Goal: Transaction & Acquisition: Purchase product/service

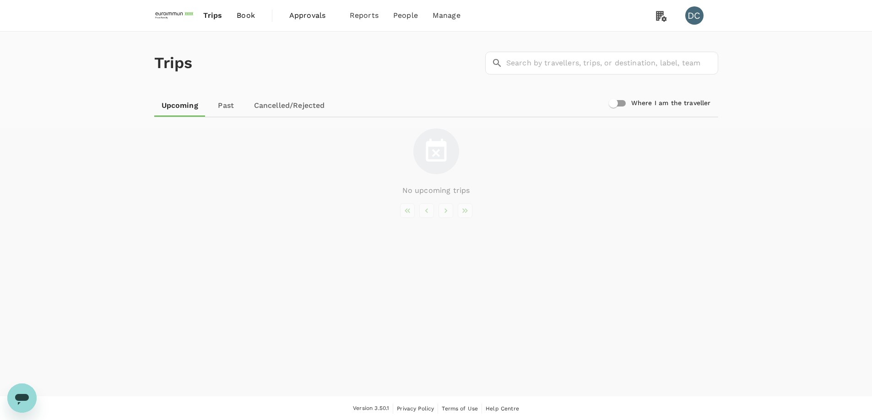
click at [291, 18] on span "Approvals" at bounding box center [312, 15] width 46 height 11
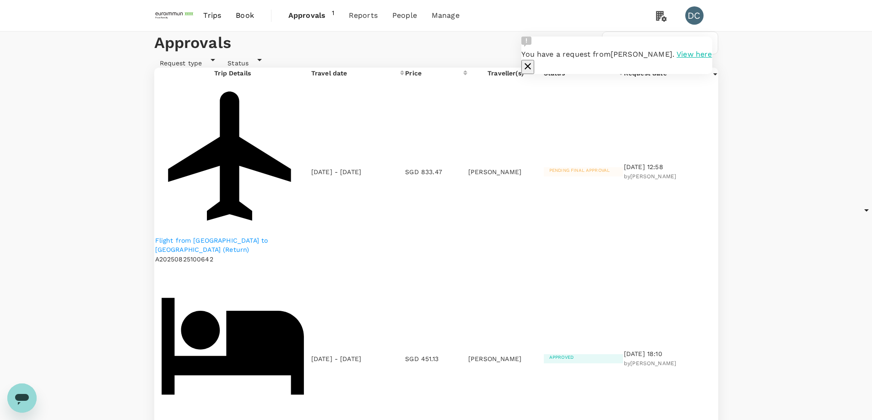
click at [446, 158] on td "SGD 833.47" at bounding box center [436, 172] width 62 height 186
click at [253, 236] on p "Flight from [GEOGRAPHIC_DATA] to [GEOGRAPHIC_DATA] (Return)" at bounding box center [232, 245] width 155 height 18
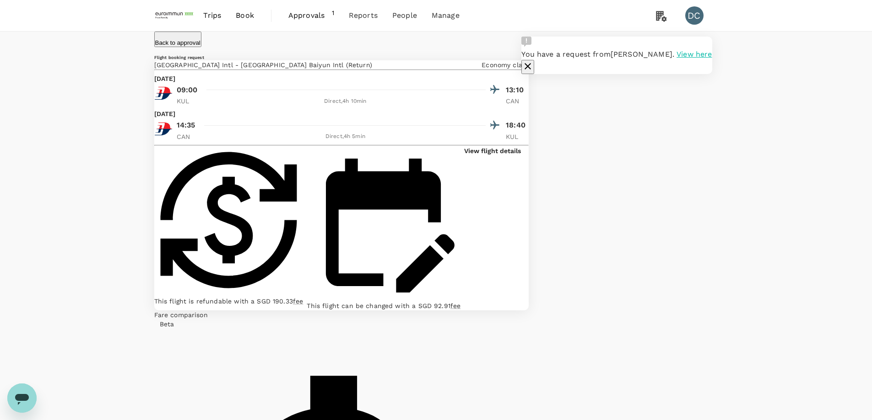
click at [531, 63] on icon "button" at bounding box center [527, 66] width 6 height 6
click at [212, 16] on span "Trips" at bounding box center [212, 15] width 18 height 11
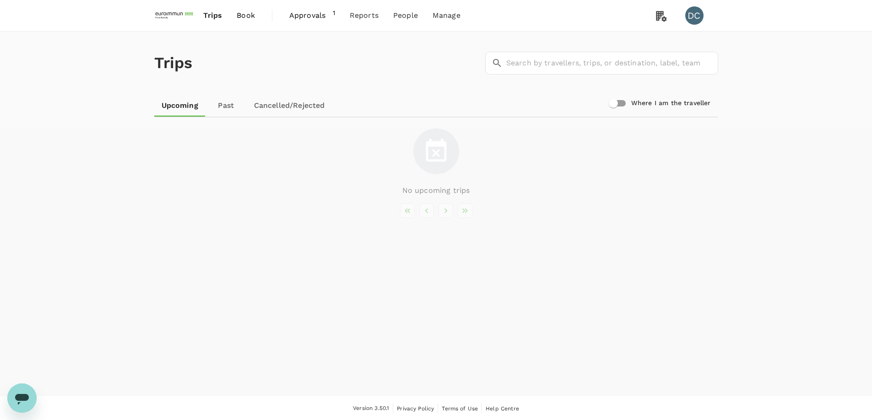
click at [630, 10] on div "Trips Book Approvals 1 Reports People Manage [GEOGRAPHIC_DATA]" at bounding box center [436, 15] width 564 height 31
click at [221, 15] on span "Trips" at bounding box center [212, 15] width 19 height 11
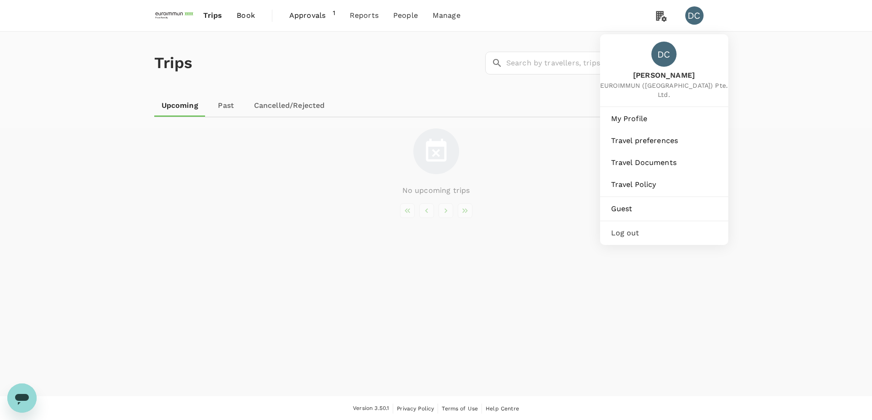
click at [688, 17] on div "DC" at bounding box center [694, 15] width 18 height 18
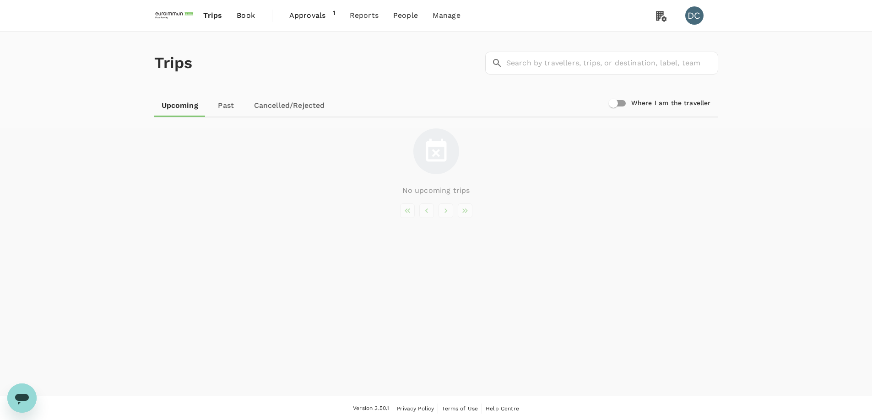
click at [791, 158] on div "Trips ​ ​ Upcoming Past Cancelled/Rejected Where I am the traveller No upcoming…" at bounding box center [436, 214] width 872 height 365
click at [317, 15] on span "Approvals" at bounding box center [310, 15] width 43 height 11
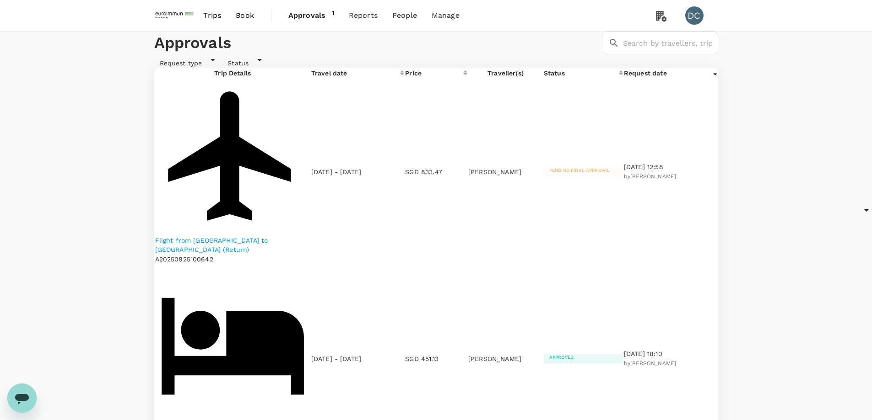
click at [210, 16] on span "Trips" at bounding box center [212, 15] width 18 height 11
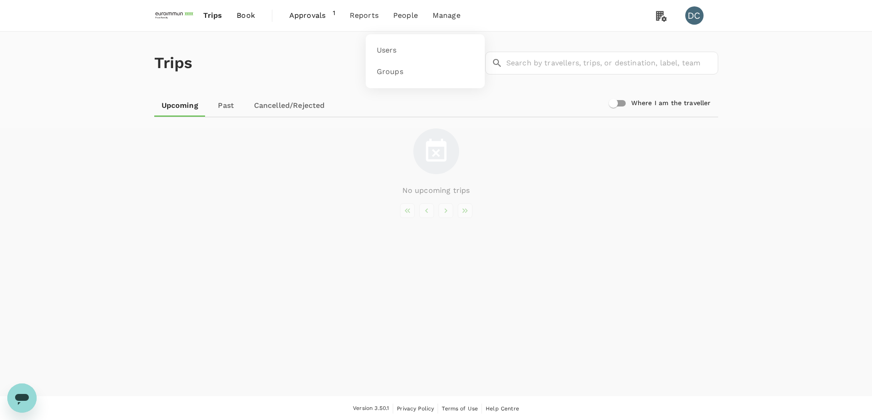
click at [403, 10] on span "People" at bounding box center [405, 15] width 25 height 11
click at [390, 51] on span "Users" at bounding box center [387, 50] width 20 height 11
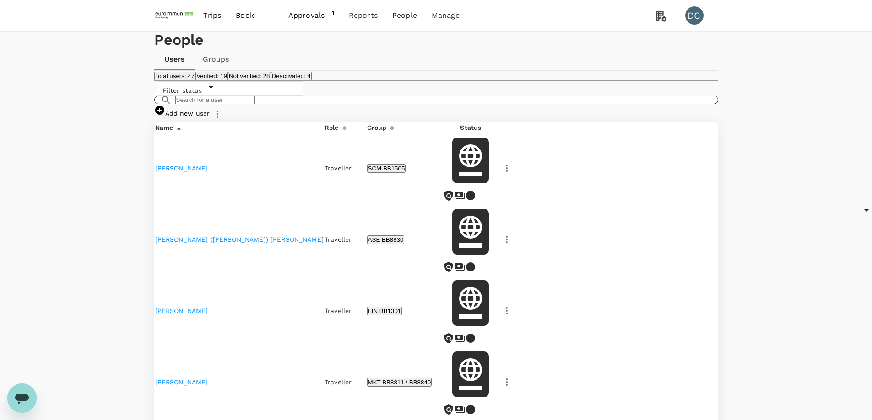
click at [195, 104] on input "text" at bounding box center [214, 100] width 79 height 9
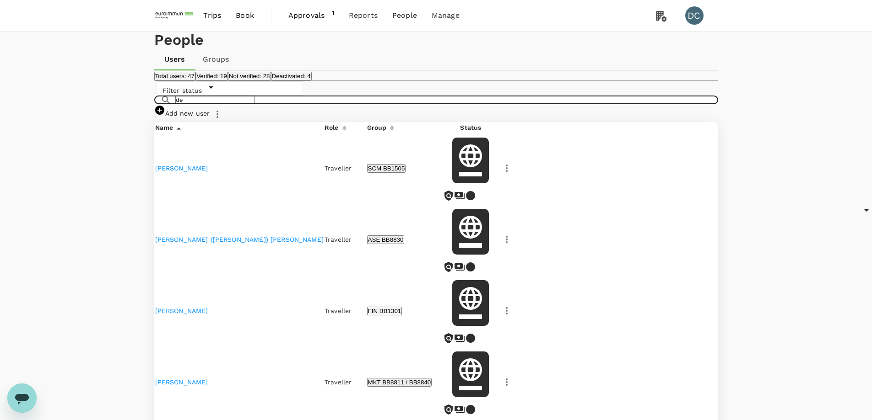
type input "de"
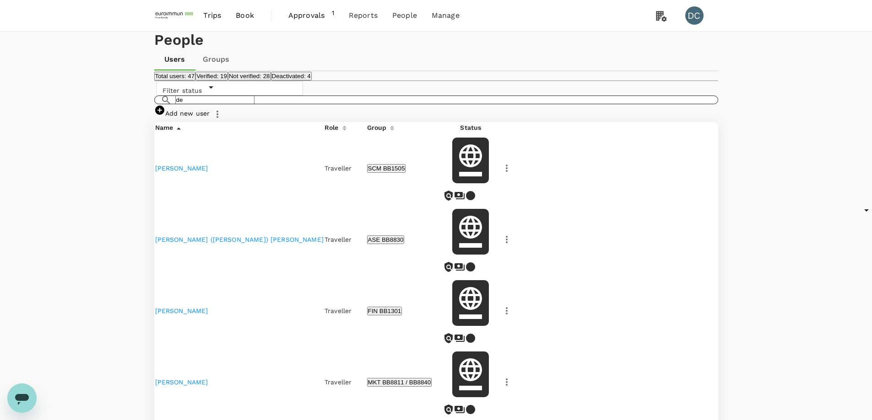
click at [163, 106] on icon at bounding box center [166, 100] width 11 height 11
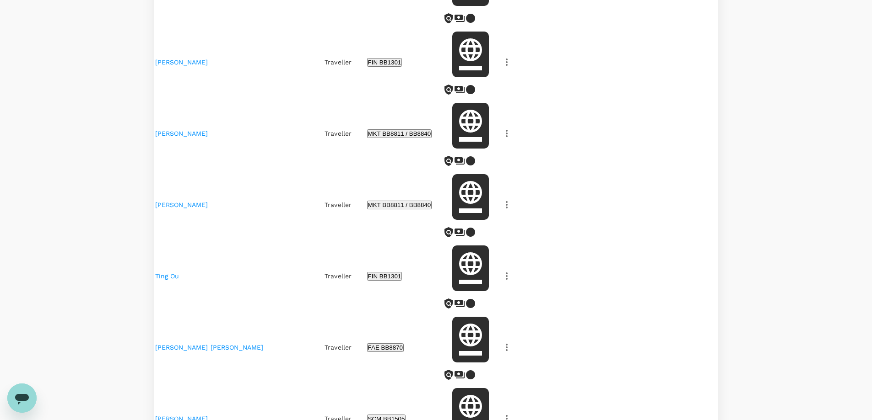
scroll to position [366, 0]
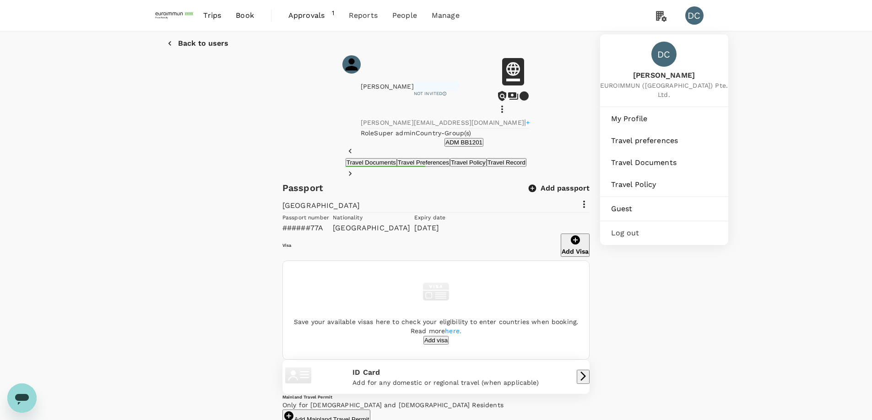
click at [696, 13] on div "DC" at bounding box center [694, 15] width 18 height 18
click at [619, 199] on link "Guest" at bounding box center [663, 209] width 121 height 20
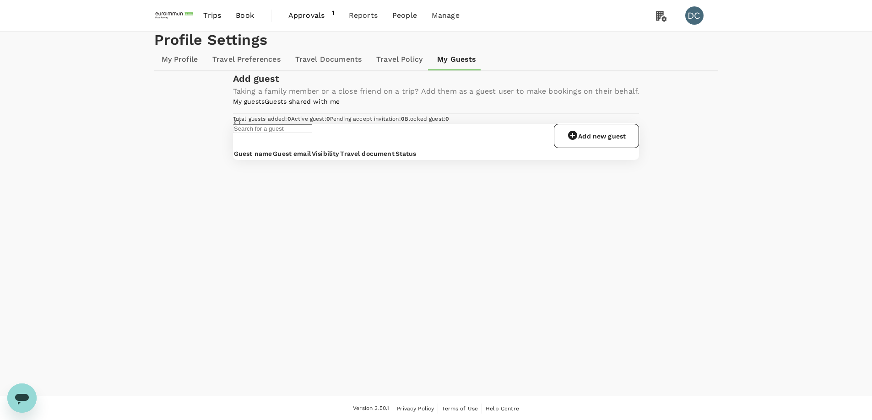
scroll to position [1, 0]
click at [611, 147] on link "Add new guest" at bounding box center [596, 135] width 85 height 24
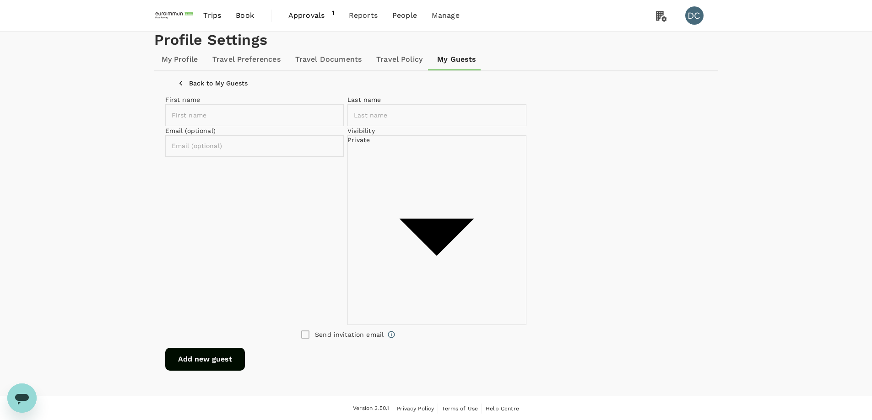
click at [473, 230] on body "Trips Book Approvals 1 Reports People Manage DC Profile Settings My Profile Tra…" at bounding box center [436, 210] width 872 height 421
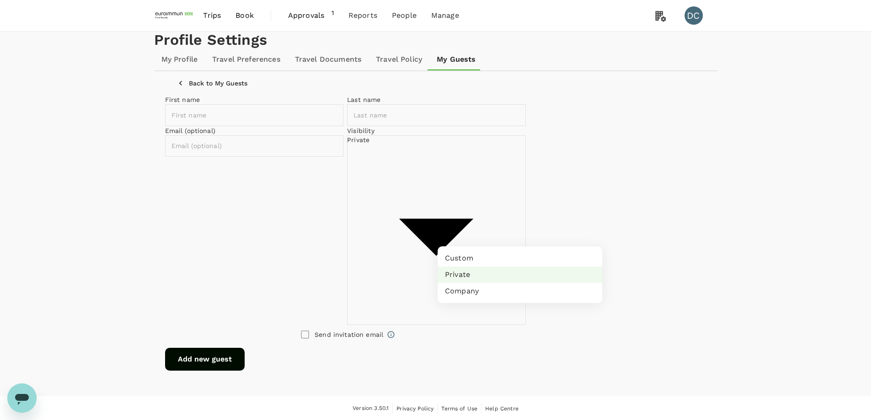
click at [473, 230] on div at bounding box center [439, 210] width 878 height 420
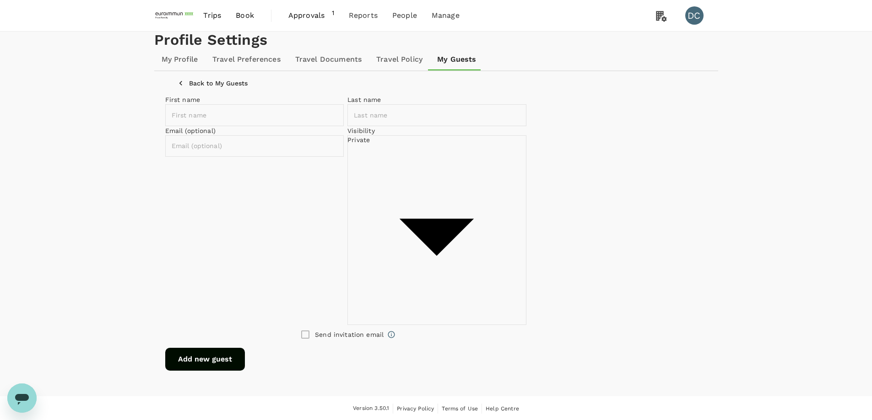
click at [395, 331] on icon at bounding box center [391, 335] width 8 height 8
click at [683, 285] on div "First name ​ Last name ​ Email (optional) ​ Visibility Private private ​ Send i…" at bounding box center [436, 232] width 542 height 280
click at [329, 126] on input "text" at bounding box center [261, 115] width 192 height 22
drag, startPoint x: 320, startPoint y: 261, endPoint x: 320, endPoint y: 255, distance: 5.5
click at [320, 325] on div "Send invitation email" at bounding box center [345, 334] width 361 height 19
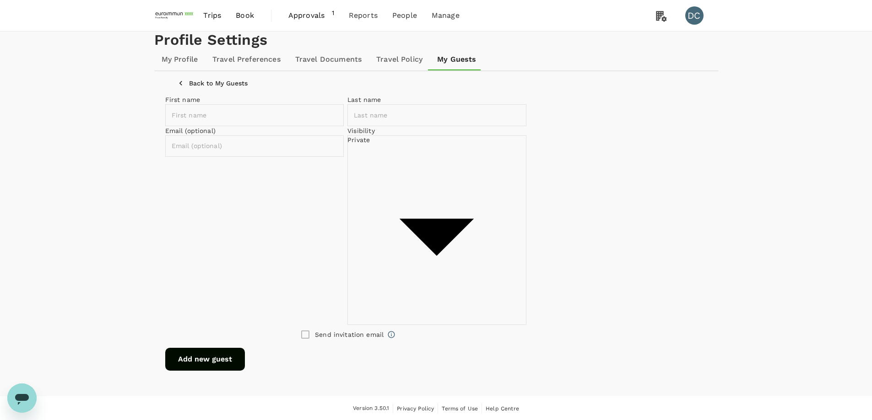
click at [460, 237] on body "Trips Book Approvals 1 Reports People Manage DC Profile Settings My Profile Tra…" at bounding box center [436, 210] width 872 height 421
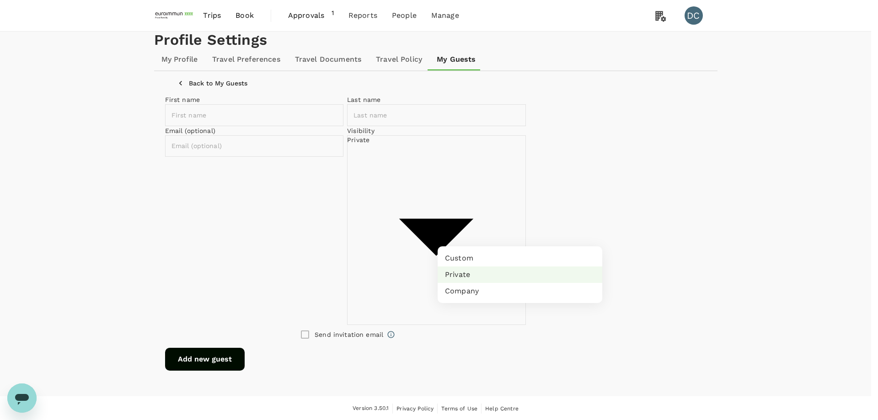
click at [589, 334] on div at bounding box center [439, 210] width 878 height 420
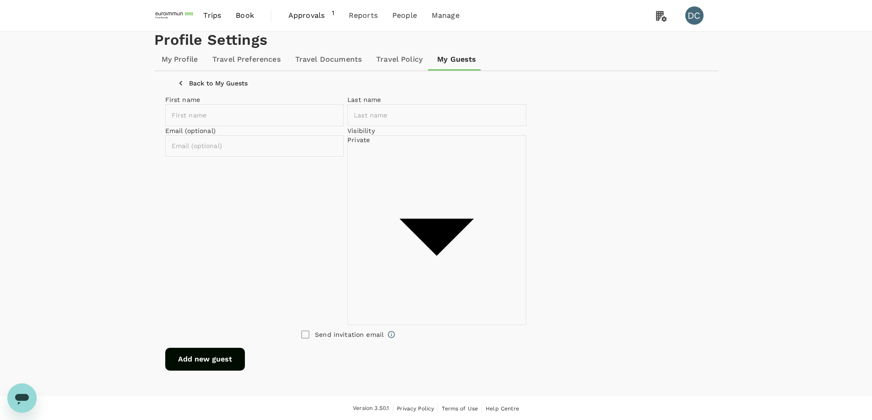
click at [207, 88] on p "Back to My Guests" at bounding box center [218, 83] width 59 height 9
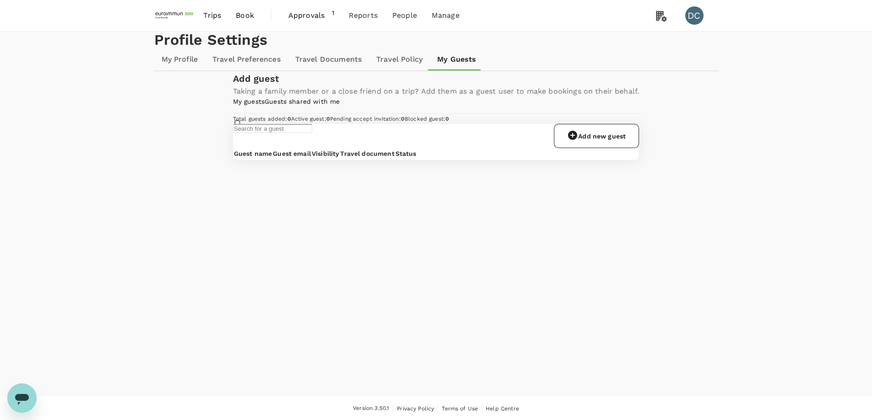
scroll to position [1, 0]
click at [339, 104] on link "Guests shared with me" at bounding box center [301, 100] width 75 height 7
click at [245, 105] on link "My guests" at bounding box center [249, 101] width 32 height 7
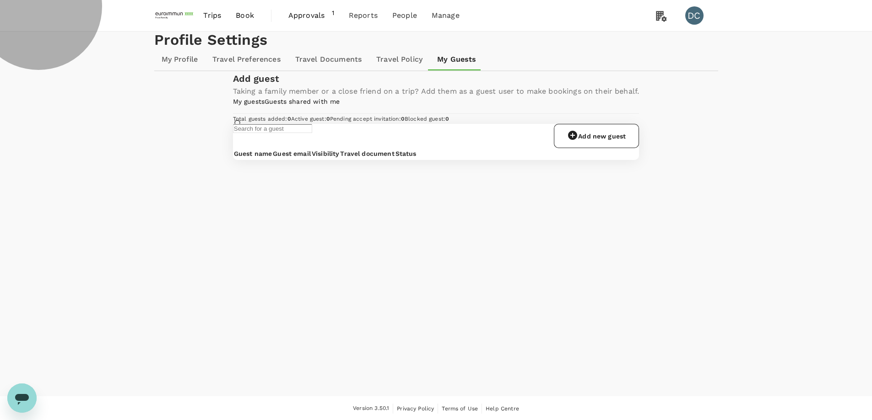
click at [313, 105] on link "Guests shared with me" at bounding box center [301, 101] width 75 height 7
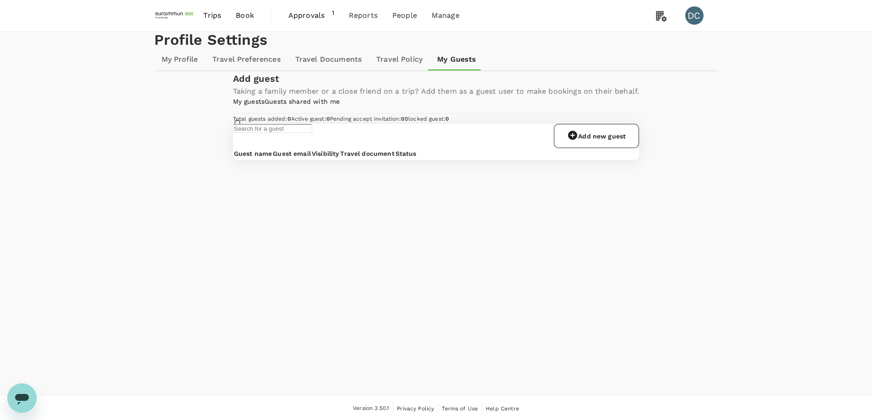
click at [693, 160] on div "Add guest Taking a family member or a close friend on a trip? Add them as a gue…" at bounding box center [436, 115] width 564 height 89
click at [692, 160] on div "Add guest Taking a family member or a close friend on a trip? Add them as a gue…" at bounding box center [436, 115] width 564 height 89
click at [312, 17] on span "Approvals" at bounding box center [309, 15] width 43 height 11
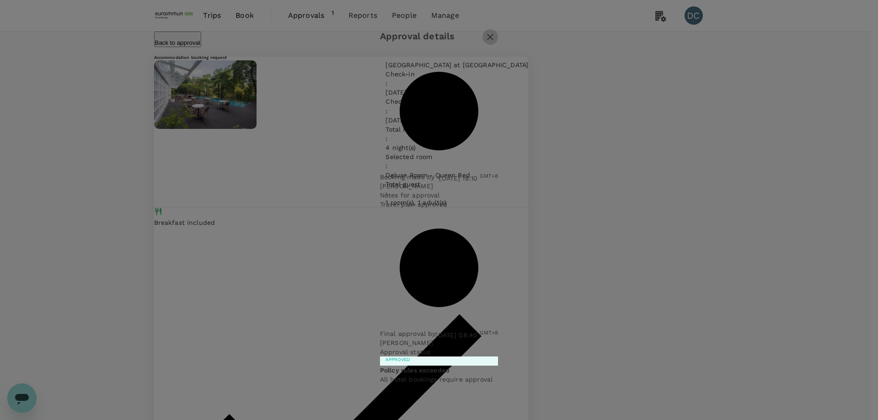
click at [496, 43] on icon "button" at bounding box center [490, 37] width 11 height 11
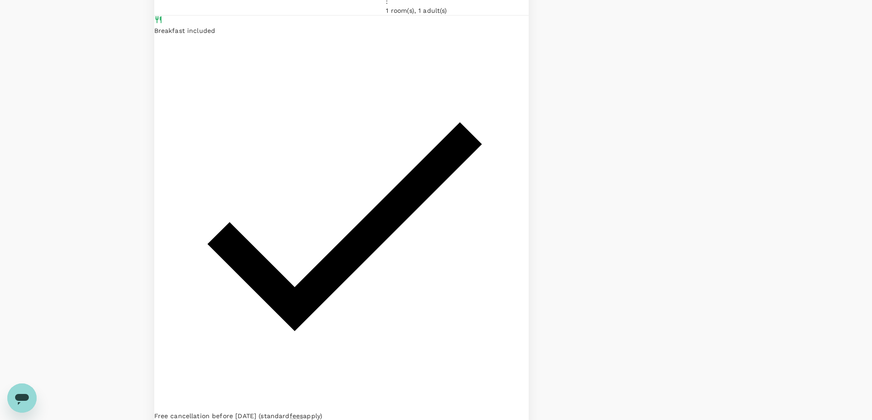
scroll to position [150, 0]
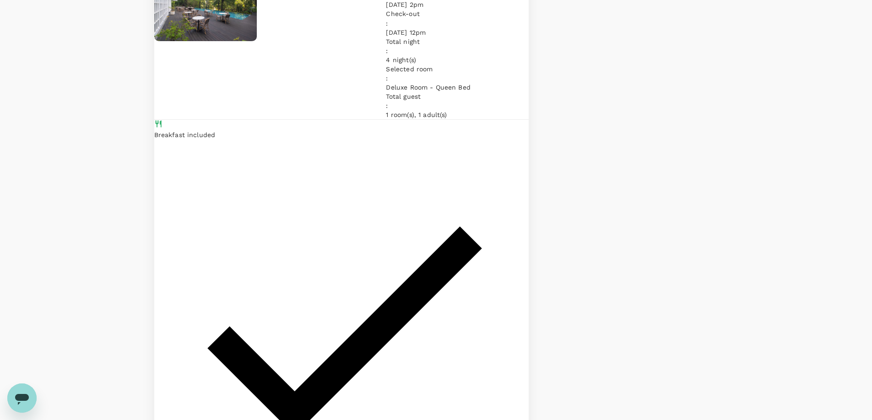
scroll to position [0, 0]
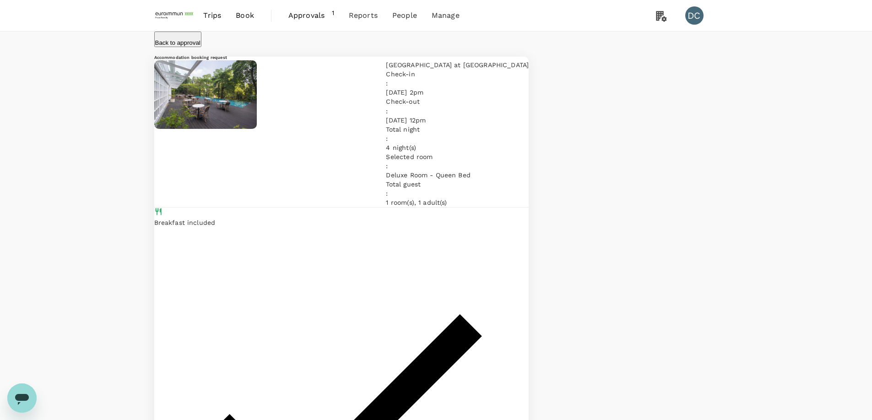
click at [211, 12] on span "Trips" at bounding box center [212, 15] width 18 height 11
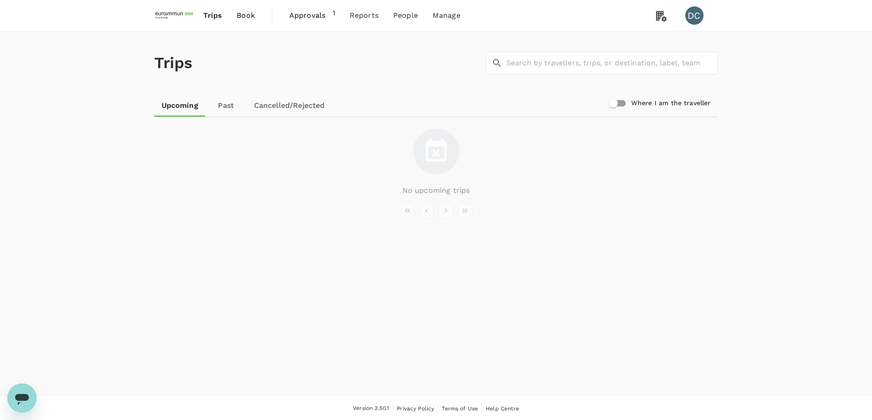
click at [291, 15] on span "Approvals" at bounding box center [310, 15] width 43 height 11
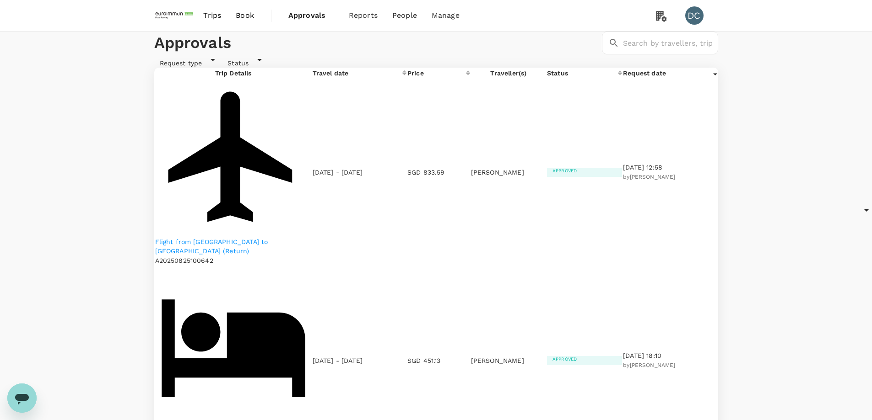
click at [231, 237] on p "Flight from [GEOGRAPHIC_DATA] to [GEOGRAPHIC_DATA] (Return)" at bounding box center [233, 246] width 156 height 18
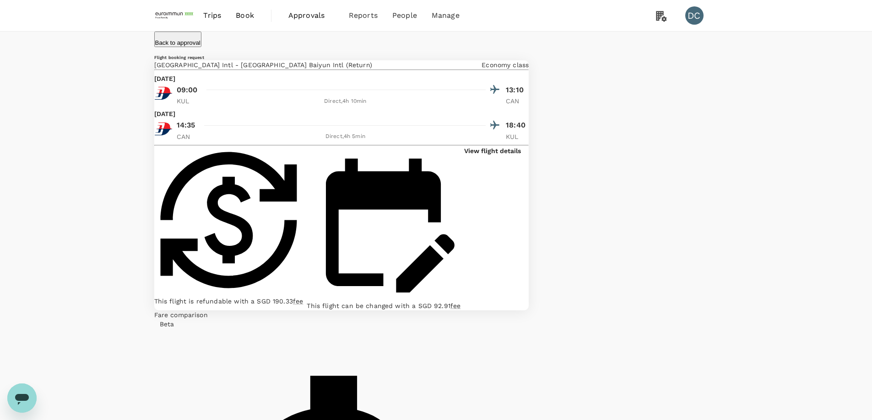
drag, startPoint x: 204, startPoint y: 124, endPoint x: 226, endPoint y: 124, distance: 22.0
click at [176, 83] on p "[DATE]" at bounding box center [165, 78] width 22 height 9
copy p "[DATE]"
click at [245, 70] on p "[GEOGRAPHIC_DATA] Intl - [GEOGRAPHIC_DATA] Baiyun Intl (Return)" at bounding box center [263, 64] width 218 height 9
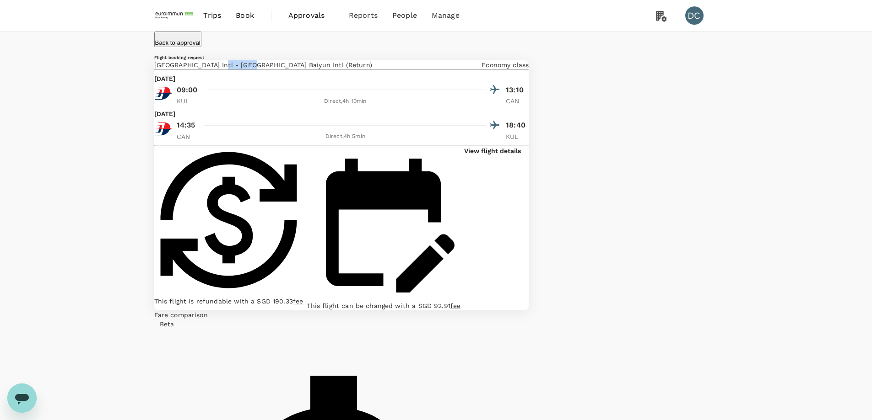
drag, startPoint x: 239, startPoint y: 98, endPoint x: 280, endPoint y: 99, distance: 41.7
click at [280, 70] on p "[GEOGRAPHIC_DATA] Intl - [GEOGRAPHIC_DATA] Baiyun Intl (Return)" at bounding box center [263, 64] width 218 height 9
copy p "[GEOGRAPHIC_DATA]"
click at [478, 156] on p "View flight details" at bounding box center [492, 150] width 57 height 9
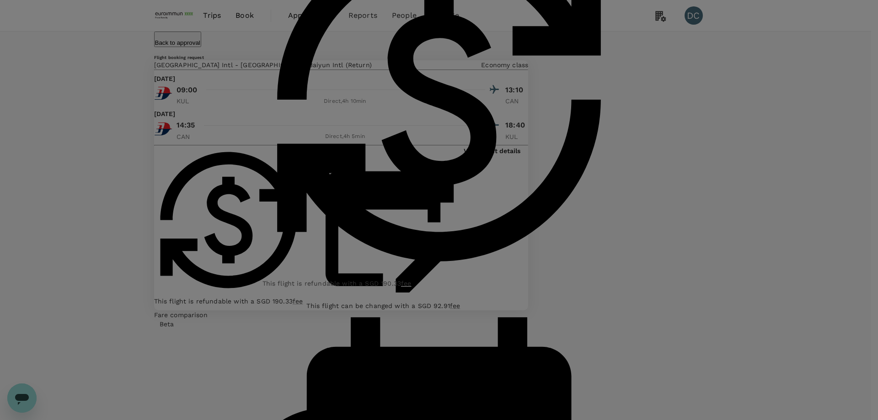
click at [842, 123] on div "Your flight details Depart flight KUL - CAN [DATE] Malaysia Airlines (MH) 0376 …" at bounding box center [439, 210] width 878 height 420
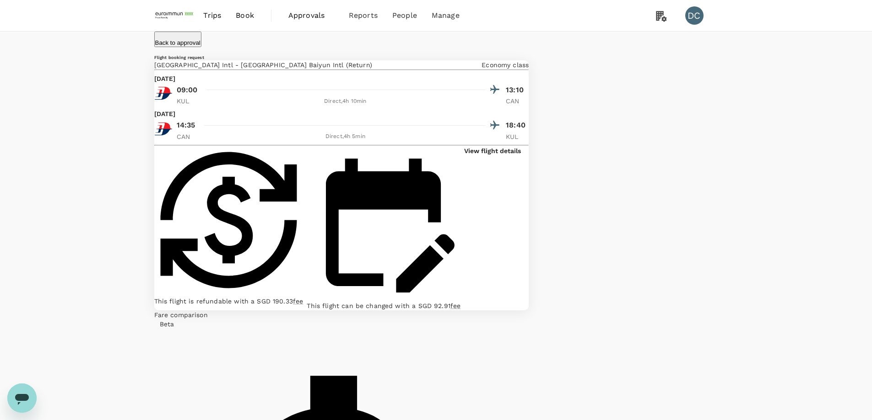
click at [200, 42] on p "Back to approval" at bounding box center [177, 42] width 45 height 7
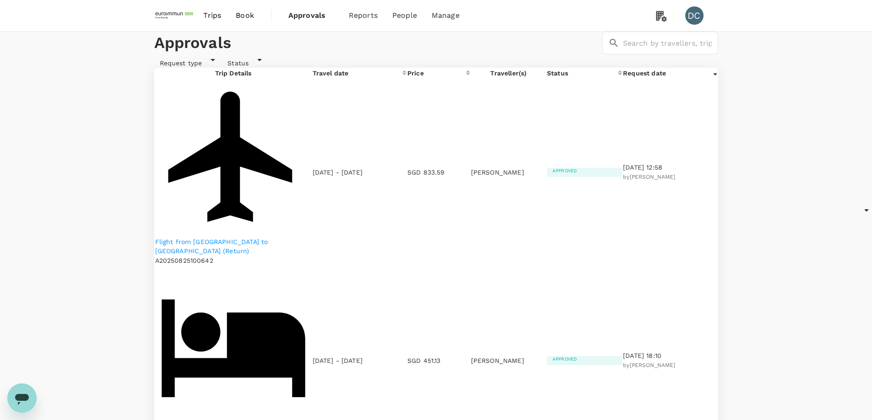
click at [182, 237] on p "Flight from [GEOGRAPHIC_DATA] to [GEOGRAPHIC_DATA] (Return)" at bounding box center [233, 246] width 156 height 18
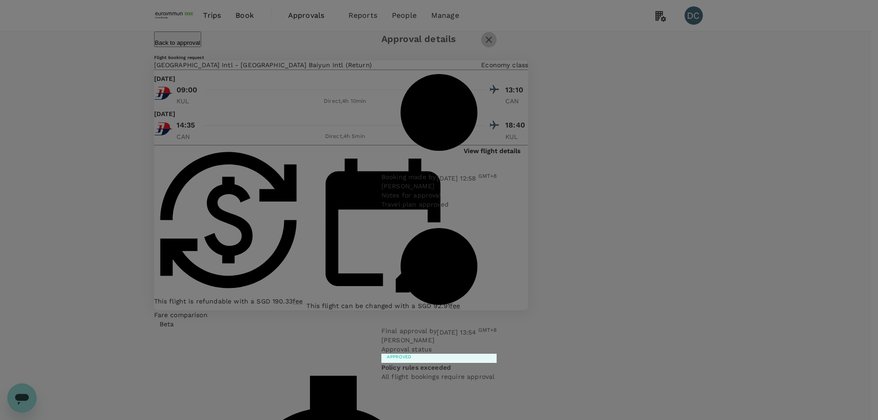
click at [492, 43] on icon "button" at bounding box center [489, 40] width 6 height 6
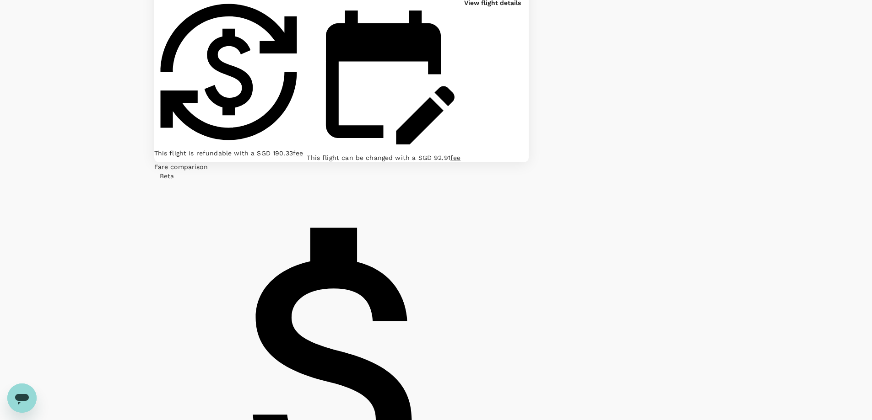
scroll to position [150, 0]
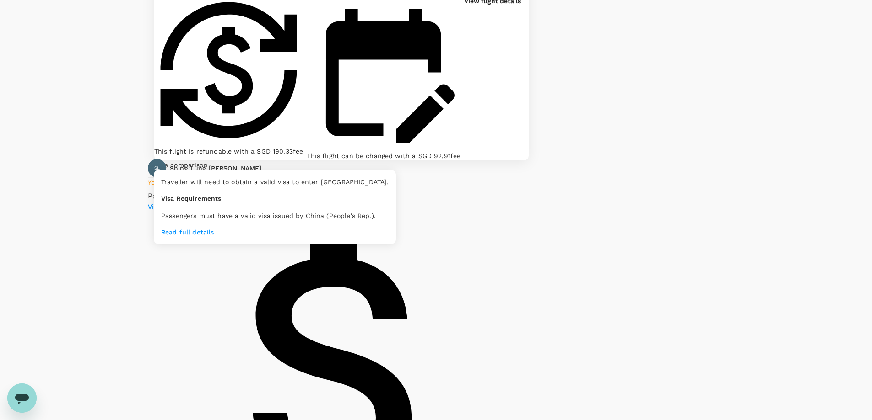
click at [221, 191] on icon at bounding box center [216, 195] width 8 height 8
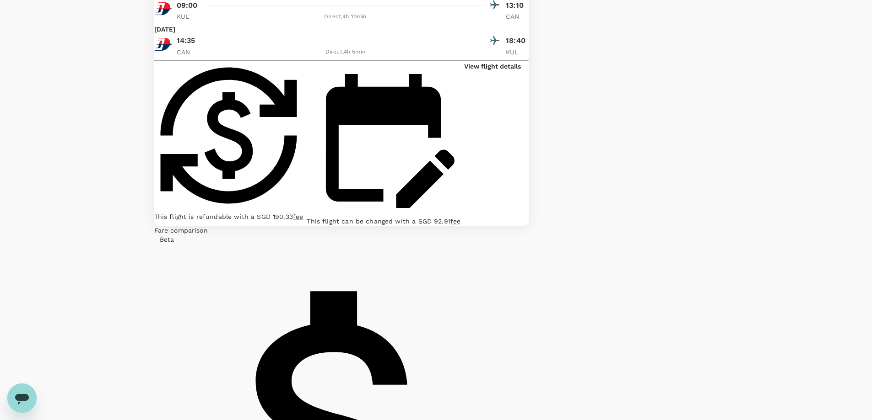
scroll to position [0, 0]
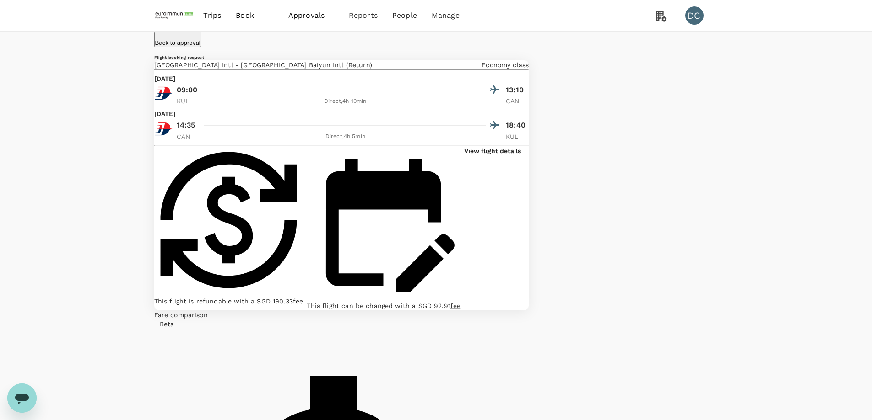
click at [354, 47] on div "Back to approval" at bounding box center [434, 37] width 567 height 19
click at [213, 14] on span "Trips" at bounding box center [212, 15] width 18 height 11
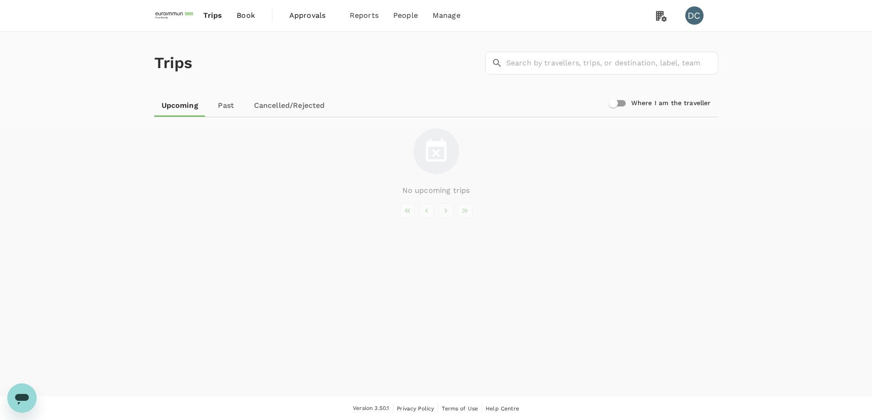
click at [240, 16] on span "Book" at bounding box center [246, 15] width 18 height 11
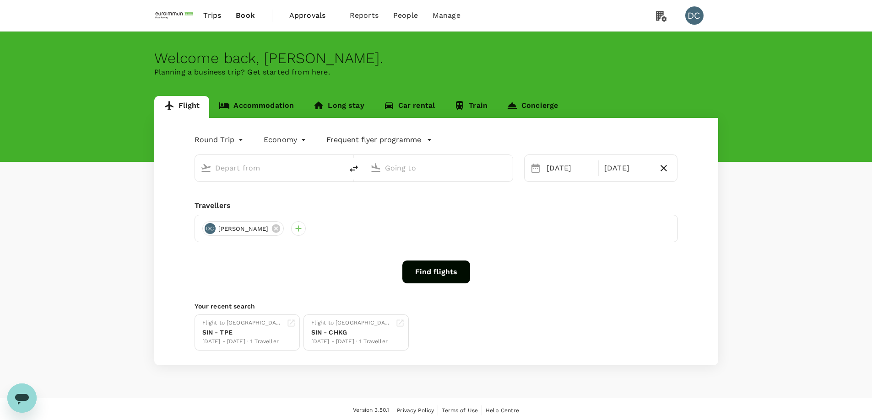
type input "Singapore Changi (SIN)"
type input "Suvarnabhumi Intl (BKK)"
type input "Singapore Changi (SIN)"
type input "Suvarnabhumi Intl (BKK)"
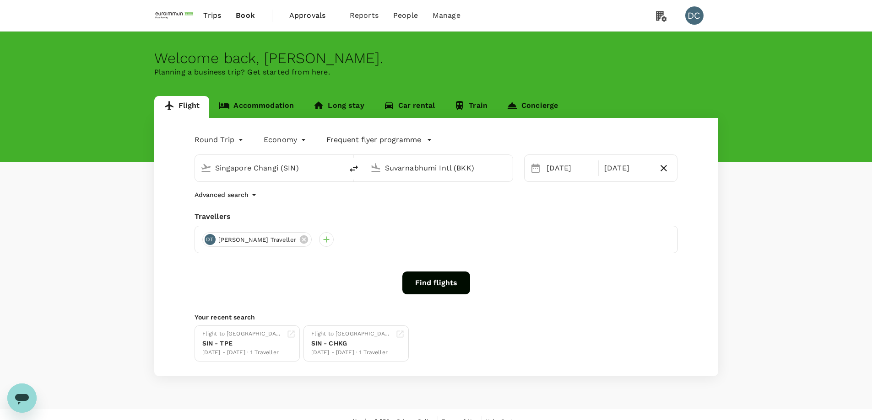
click at [212, 15] on span "Trips" at bounding box center [212, 15] width 18 height 11
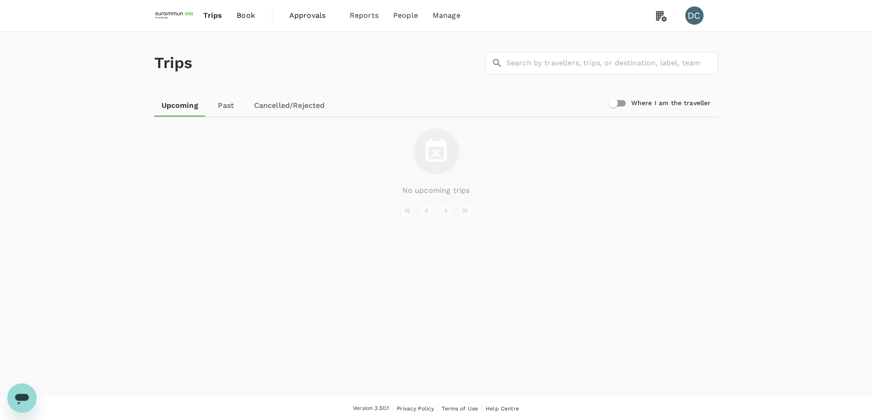
click at [231, 105] on link "Past" at bounding box center [225, 106] width 41 height 22
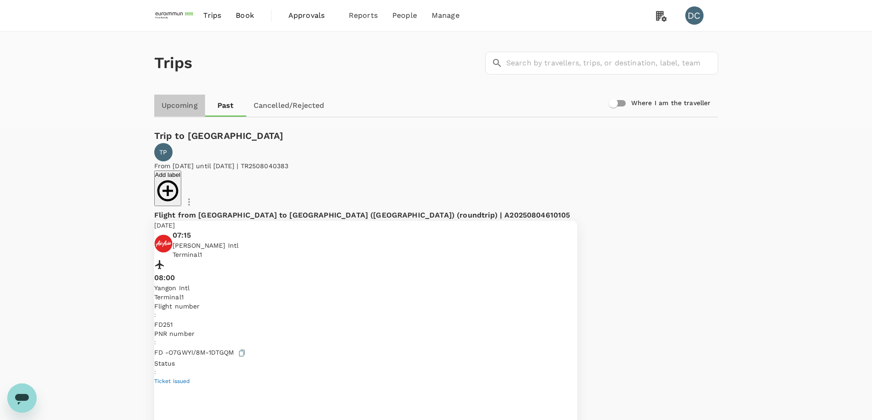
click at [169, 105] on link "Upcoming" at bounding box center [179, 106] width 51 height 22
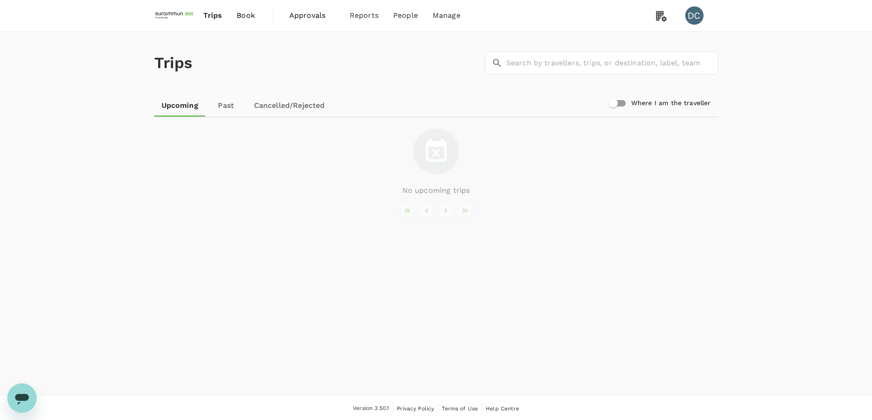
click at [246, 14] on span "Book" at bounding box center [246, 15] width 18 height 11
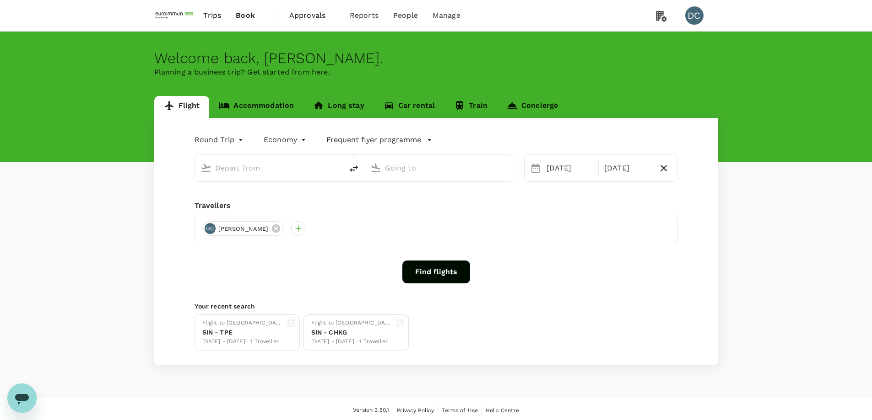
type input "Singapore Changi (SIN)"
type input "Suvarnabhumi Intl (BKK)"
type input "Singapore Changi (SIN)"
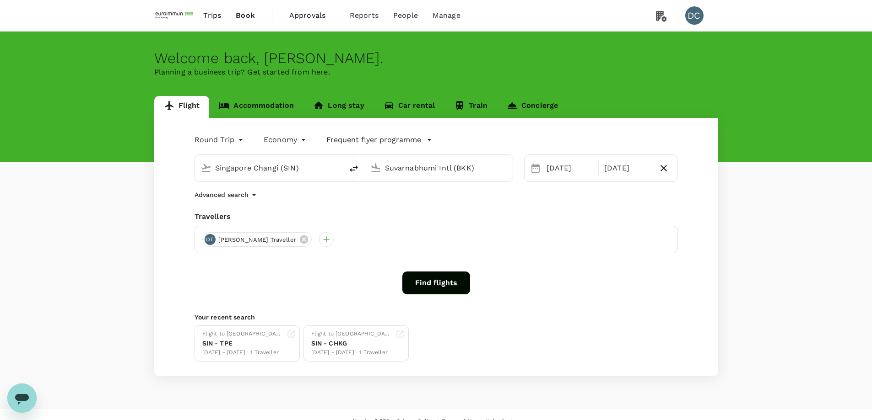
click at [449, 170] on input "Suvarnabhumi Intl (BKK)" at bounding box center [439, 168] width 108 height 14
paste input "INMNL"
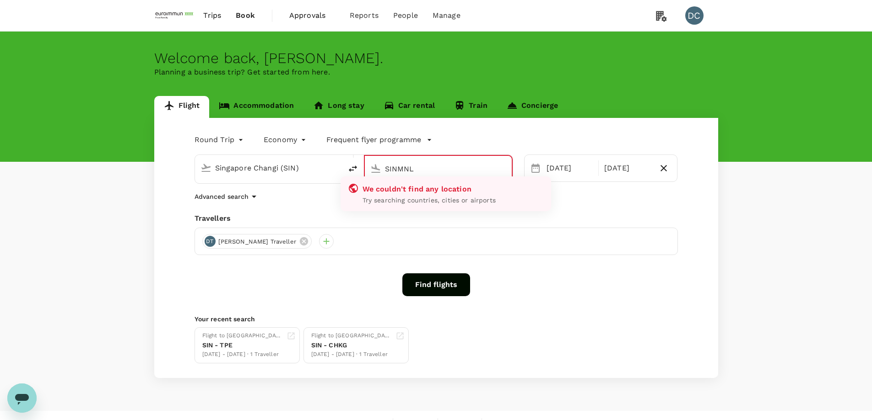
drag, startPoint x: 397, startPoint y: 169, endPoint x: 366, endPoint y: 167, distance: 30.7
click at [366, 167] on div "SINMNL" at bounding box center [436, 167] width 140 height 20
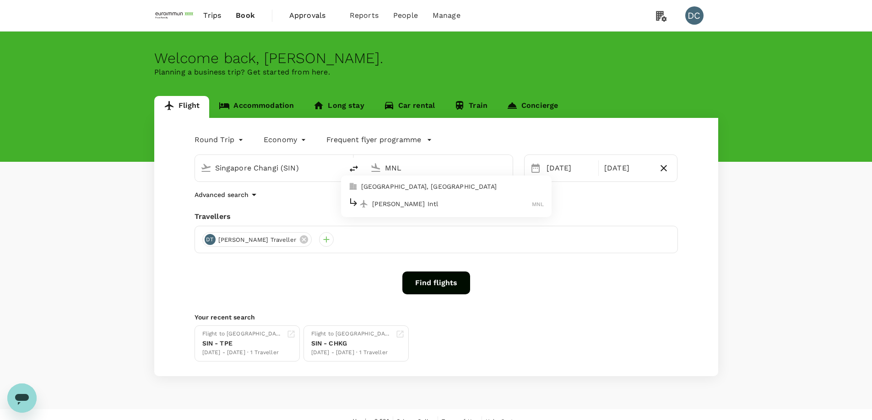
click at [396, 203] on p "[PERSON_NAME] Intl" at bounding box center [452, 203] width 160 height 9
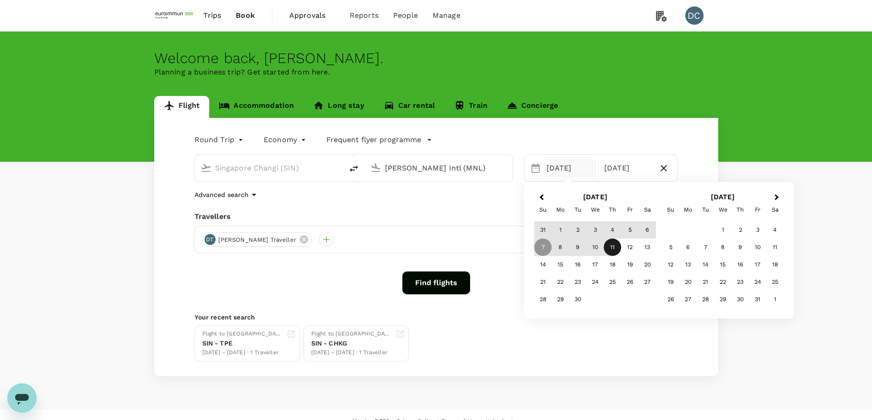
type input "[PERSON_NAME] Intl (MNL)"
click at [589, 231] on div "3" at bounding box center [594, 229] width 17 height 17
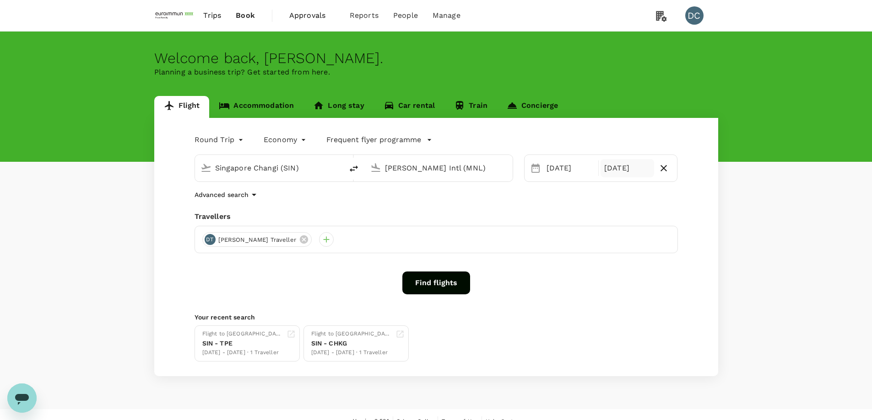
click at [614, 169] on div "[DATE]" at bounding box center [627, 168] width 54 height 18
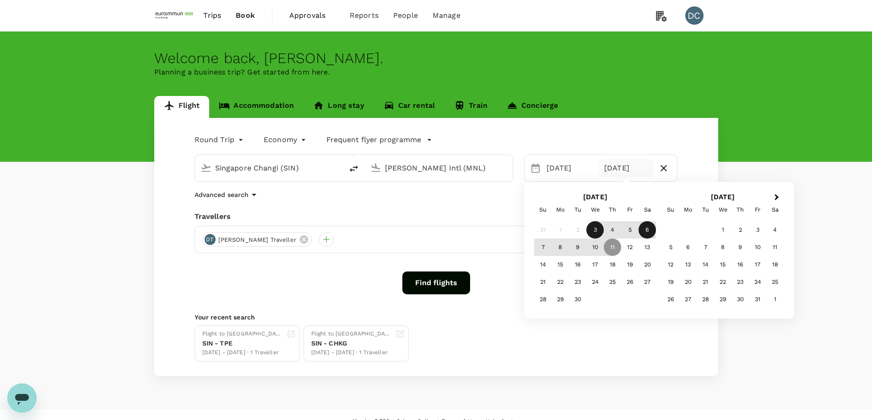
click at [647, 230] on div "6" at bounding box center [646, 229] width 17 height 17
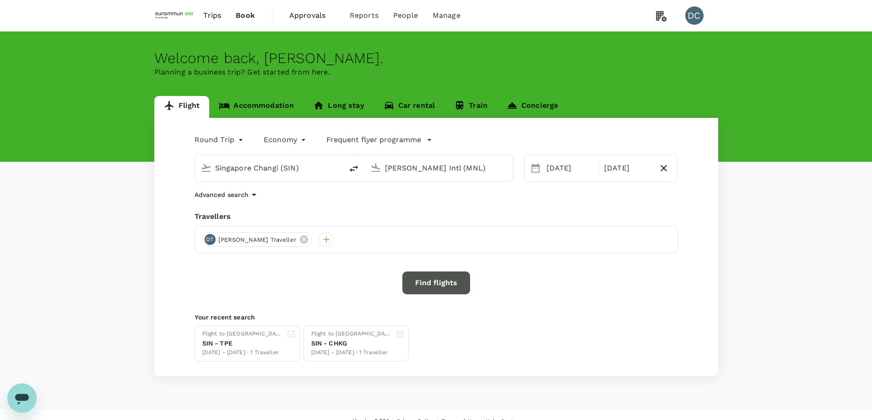
click at [444, 287] on button "Find flights" at bounding box center [436, 283] width 68 height 23
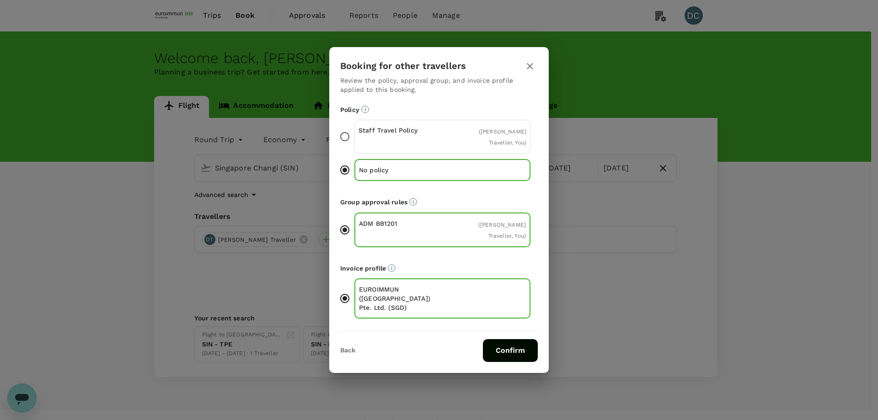
click at [388, 135] on p "Staff Travel Policy" at bounding box center [401, 130] width 84 height 9
click at [355, 143] on input "Staff Travel Policy ( [PERSON_NAME], You )" at bounding box center [344, 136] width 19 height 19
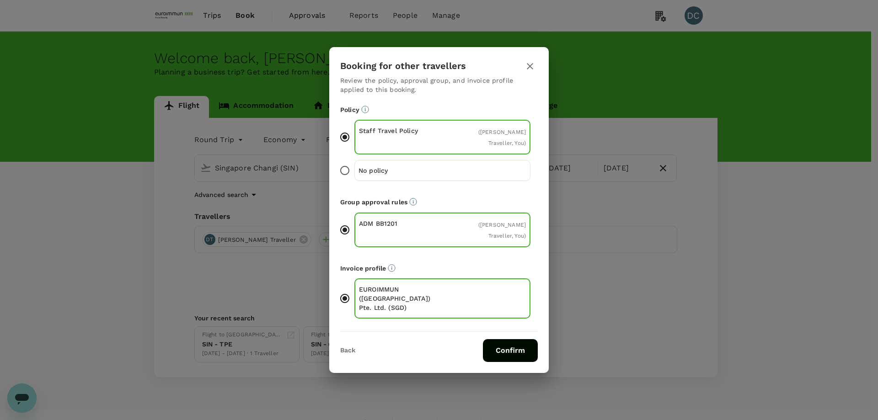
click at [501, 339] on button "Confirm" at bounding box center [510, 350] width 55 height 23
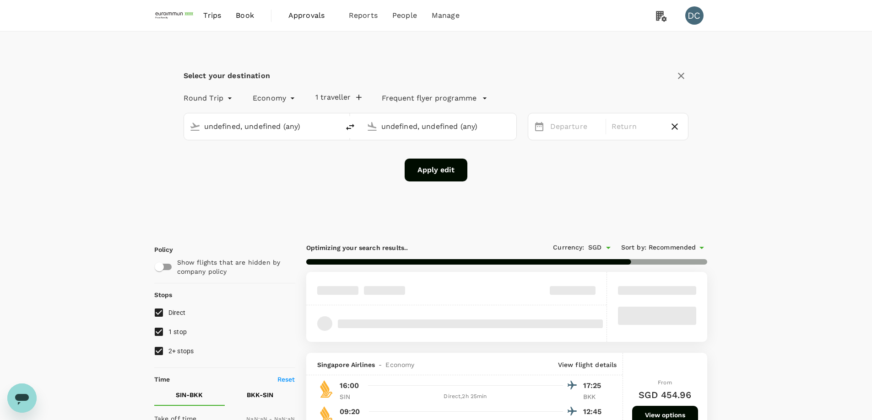
type input "390"
type input "1020"
type input "1440"
type input "Singapore Changi (SIN)"
type input "Suvarnabhumi Intl (BKK)"
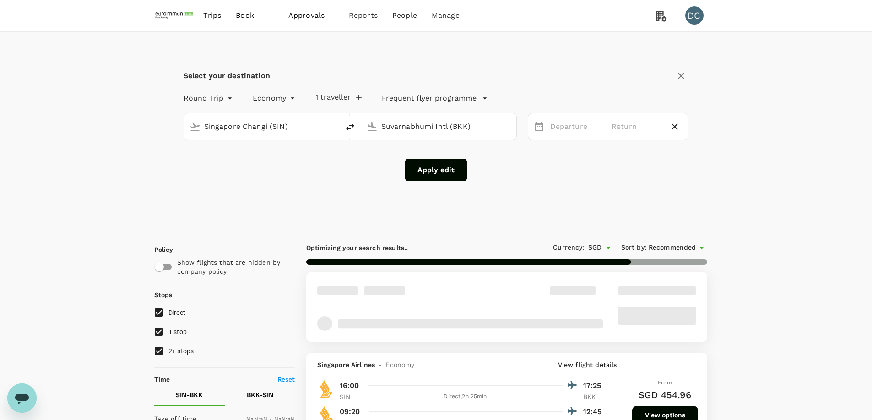
type input "0"
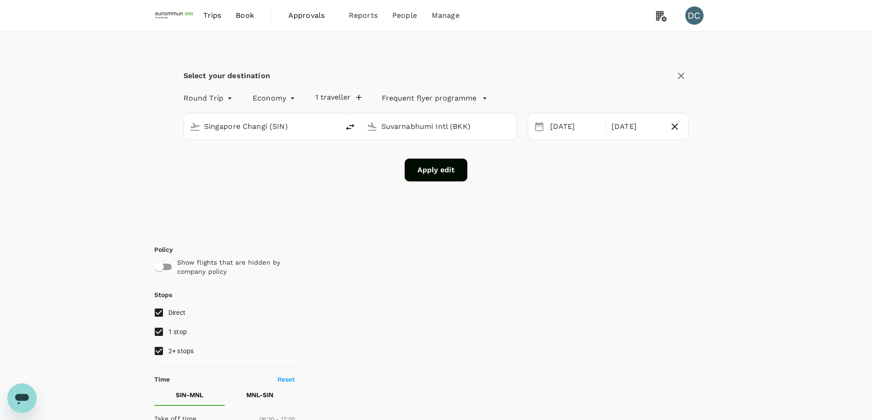
type input "[PERSON_NAME] Intl (MNL)"
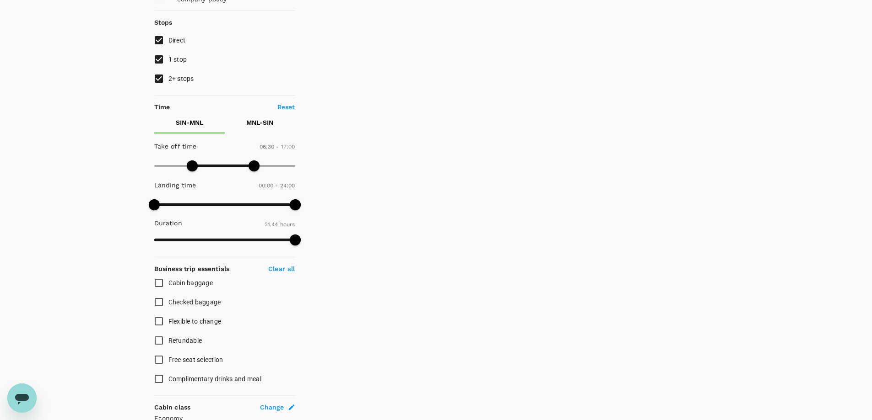
scroll to position [92, 0]
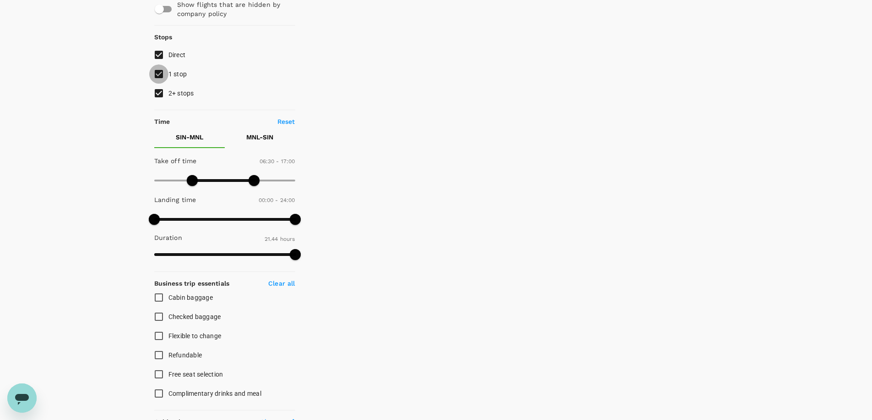
click at [157, 77] on input "1 stop" at bounding box center [158, 74] width 19 height 19
checkbox input "false"
click at [159, 94] on input "2+ stops" at bounding box center [158, 93] width 19 height 19
checkbox input "false"
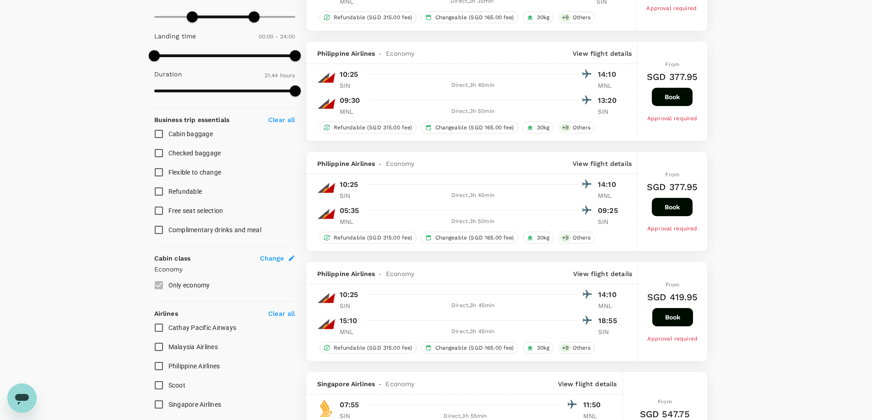
scroll to position [413, 0]
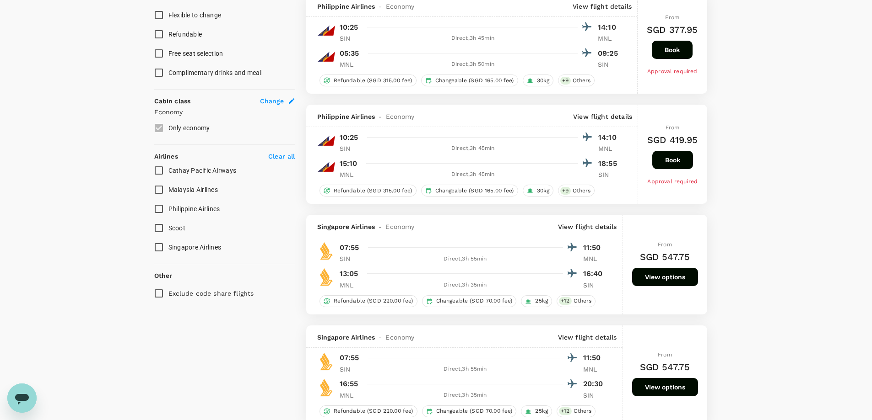
click at [159, 250] on input "Singapore Airlines" at bounding box center [158, 247] width 19 height 19
checkbox input "true"
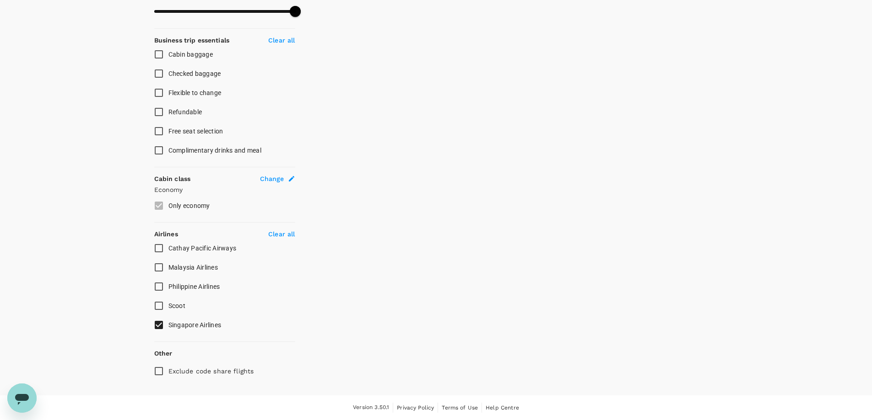
scroll to position [335, 0]
click at [161, 285] on input "Philippine Airlines" at bounding box center [158, 286] width 19 height 19
checkbox input "true"
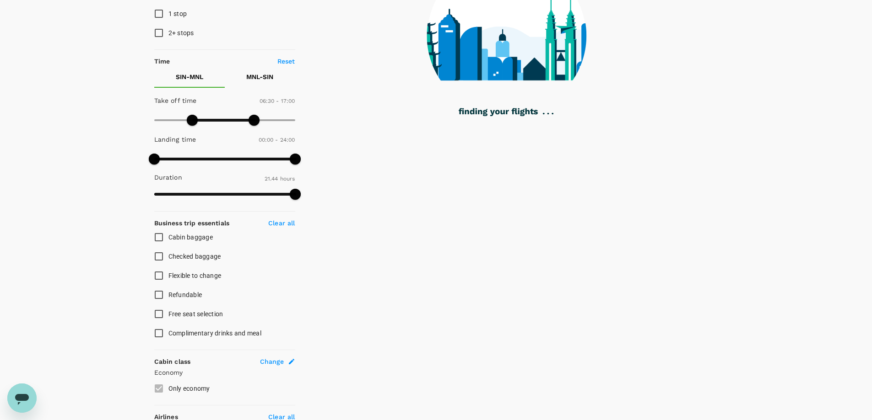
scroll to position [64, 0]
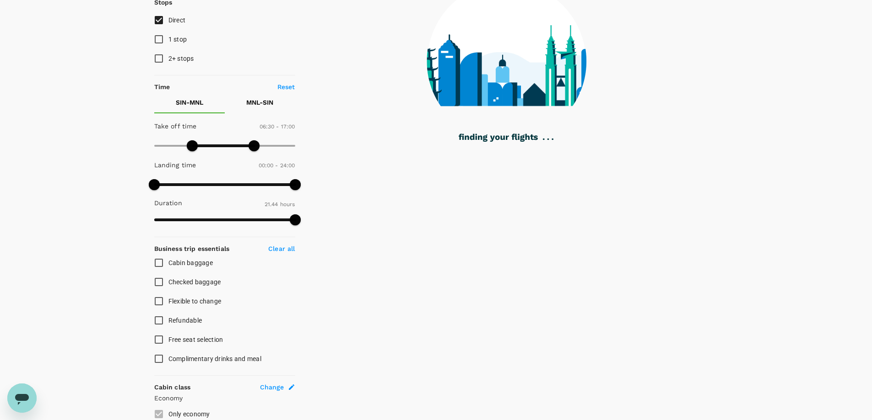
type input "1205"
checkbox input "false"
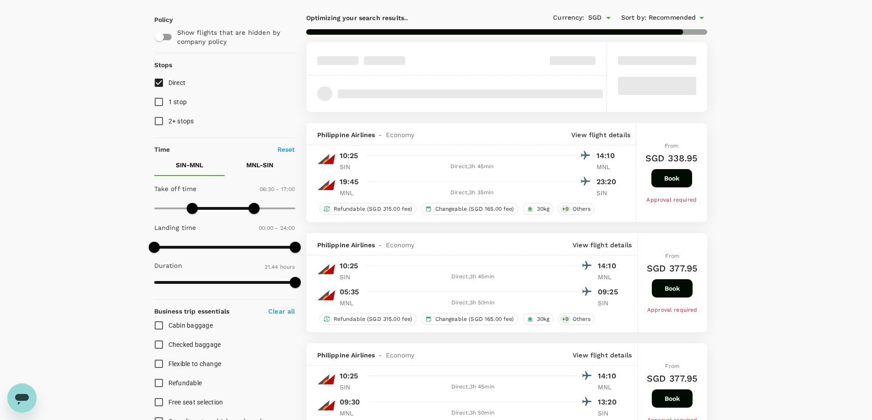
type input "SGD"
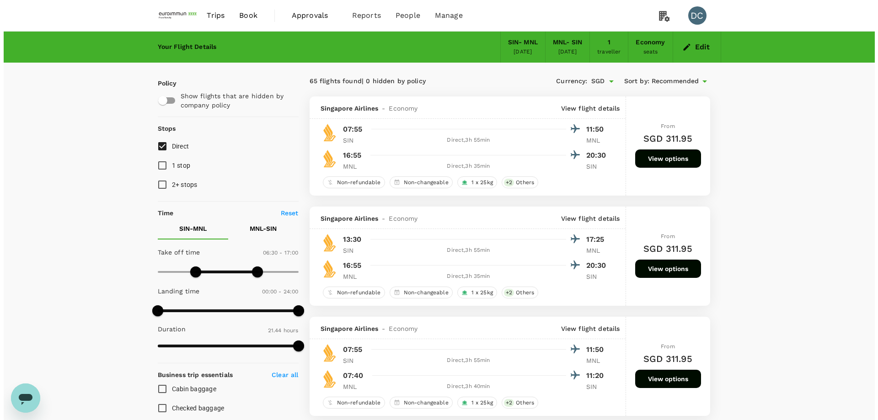
scroll to position [183, 0]
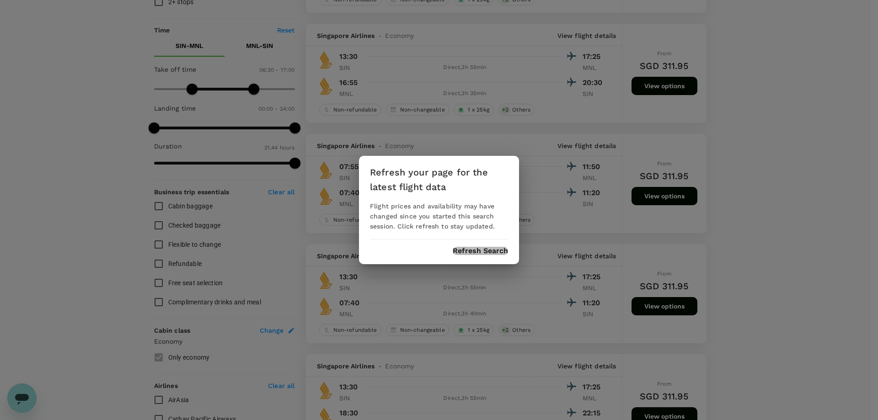
click at [507, 251] on button "Refresh Search" at bounding box center [480, 251] width 55 height 8
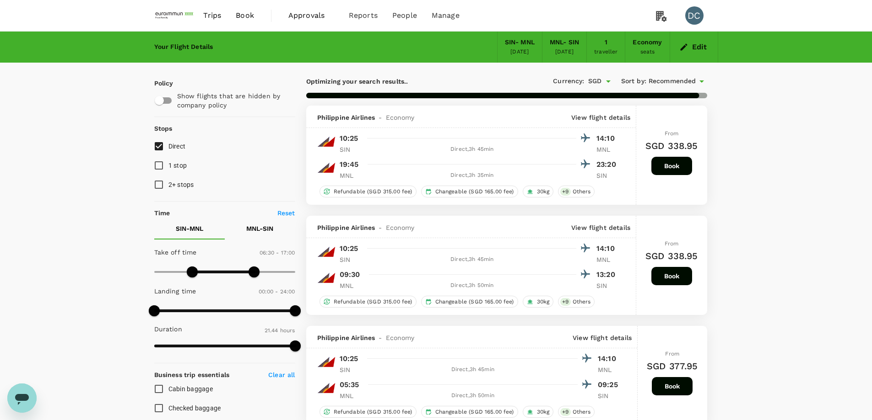
type input "1205"
checkbox input "false"
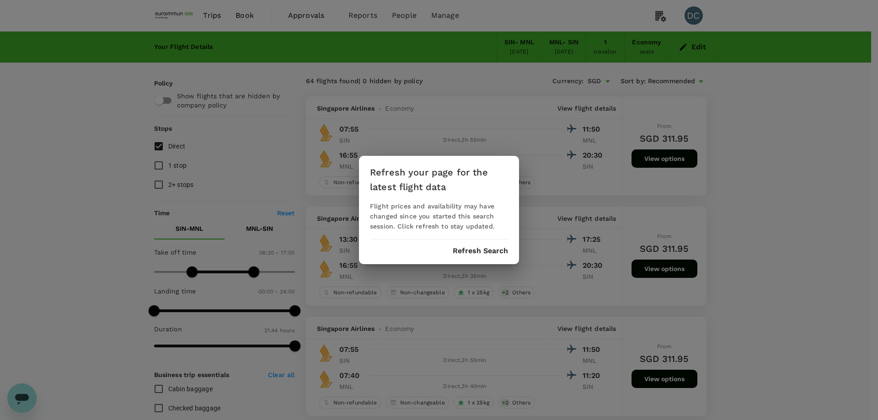
click at [463, 252] on button "Refresh Search" at bounding box center [480, 251] width 55 height 8
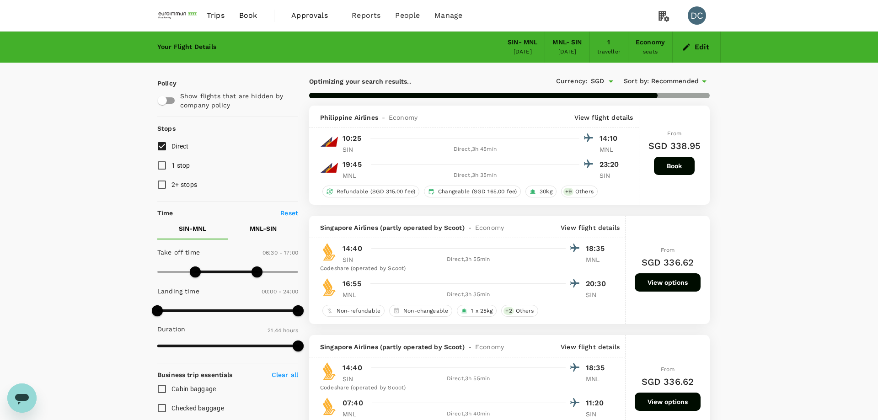
type input "1205"
checkbox input "false"
